Goal: Go to known website: Access a specific website the user already knows

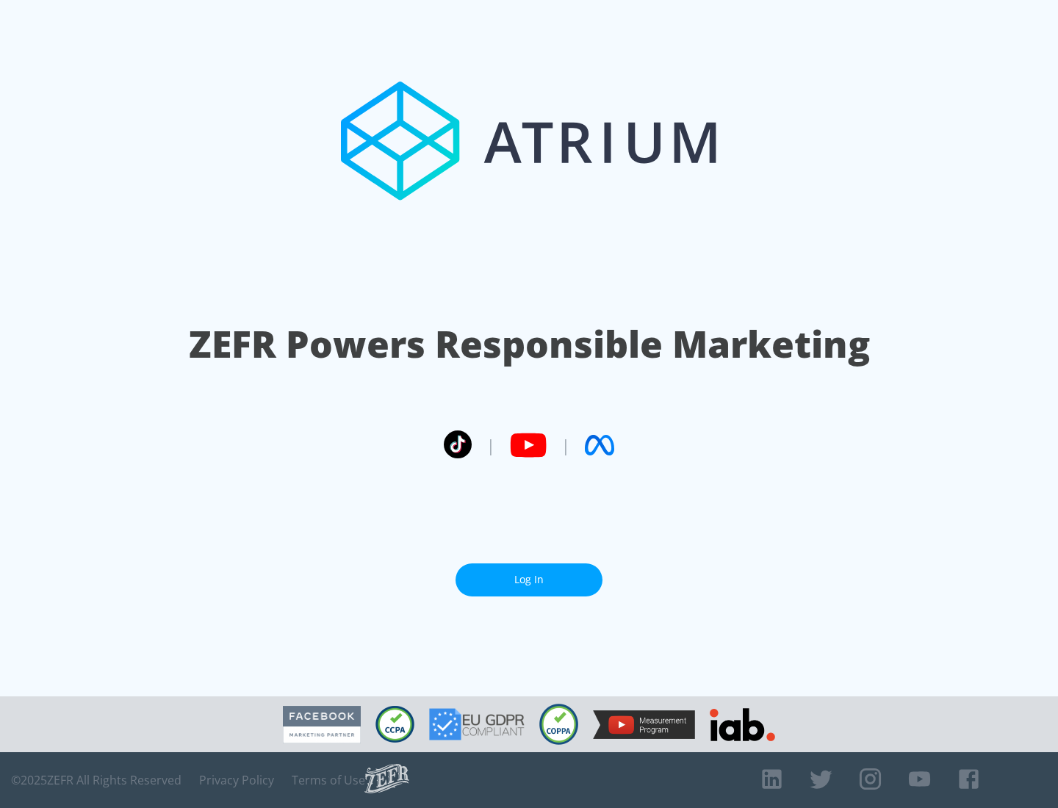
click at [529, 580] on link "Log In" at bounding box center [528, 579] width 147 height 33
